Goal: Check status: Check status

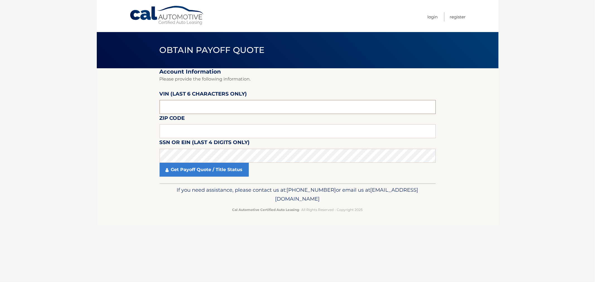
click at [171, 104] on input "text" at bounding box center [298, 107] width 276 height 14
type input "935213"
type input "11357"
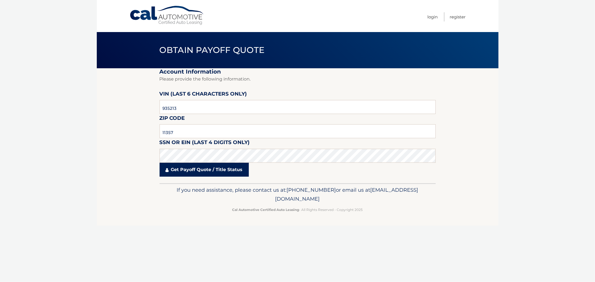
click at [212, 174] on link "Get Payoff Quote / Title Status" at bounding box center [204, 170] width 89 height 14
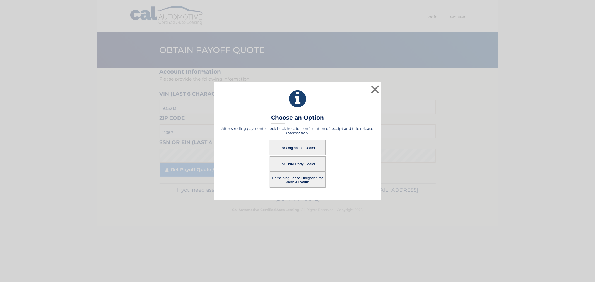
click at [297, 165] on button "For Third Party Dealer" at bounding box center [298, 164] width 56 height 15
click at [293, 163] on button "For Third Party Dealer" at bounding box center [298, 164] width 56 height 15
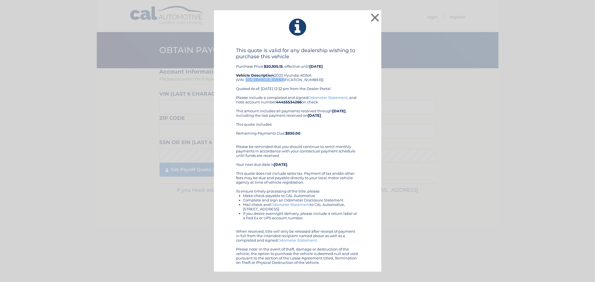
drag, startPoint x: 285, startPoint y: 80, endPoint x: 246, endPoint y: 78, distance: 38.3
click at [246, 78] on div "This quote is valid for any dealership wishing to purchase this vehicle Purchas…" at bounding box center [297, 71] width 123 height 48
copy div "KM8K6CAB1PU935213"
drag, startPoint x: 321, startPoint y: 84, endPoint x: 311, endPoint y: 132, distance: 49.3
click at [311, 132] on div "This quote includes: Remaining Payments Due: $930.00" at bounding box center [297, 131] width 123 height 18
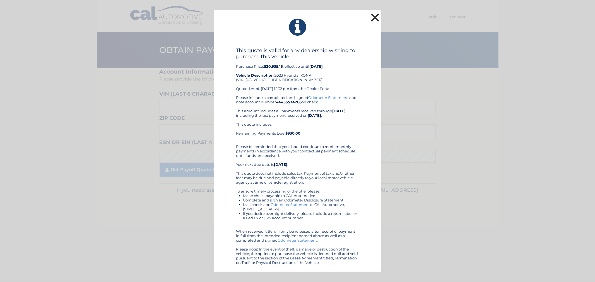
click at [376, 18] on button "×" at bounding box center [375, 17] width 11 height 11
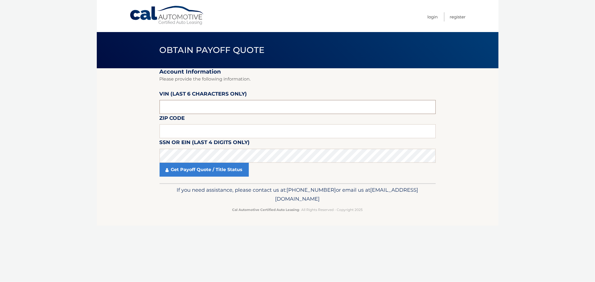
click at [202, 102] on input "text" at bounding box center [298, 107] width 276 height 14
type input "935213"
click at [176, 127] on input "text" at bounding box center [298, 131] width 276 height 14
type input "11357"
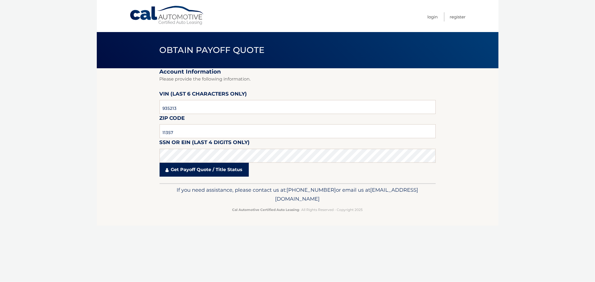
click at [170, 173] on link "Get Payoff Quote / Title Status" at bounding box center [204, 170] width 89 height 14
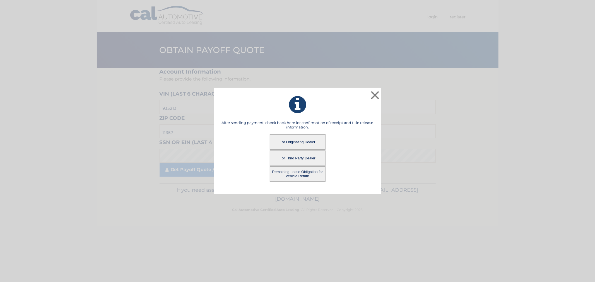
click at [282, 143] on button "For Originating Dealer" at bounding box center [298, 142] width 56 height 15
click at [295, 141] on button "For Originating Dealer" at bounding box center [298, 142] width 56 height 15
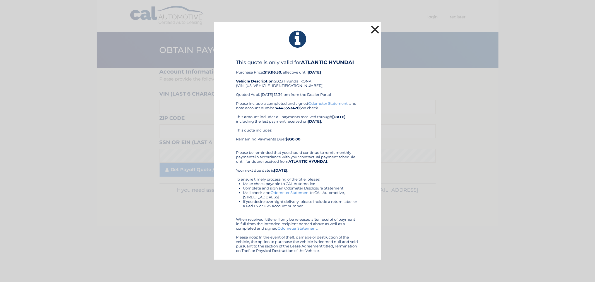
click at [373, 29] on button "×" at bounding box center [375, 29] width 11 height 11
